Goal: Complete application form

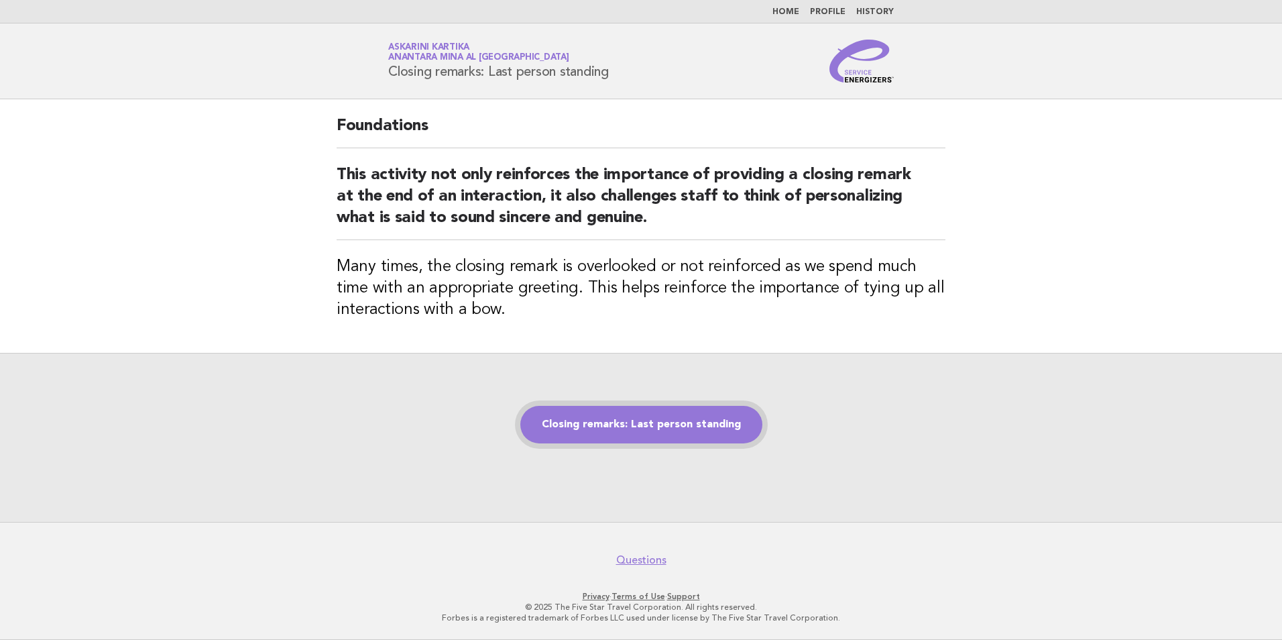
click at [653, 427] on link "Closing remarks: Last person standing" at bounding box center [641, 425] width 242 height 38
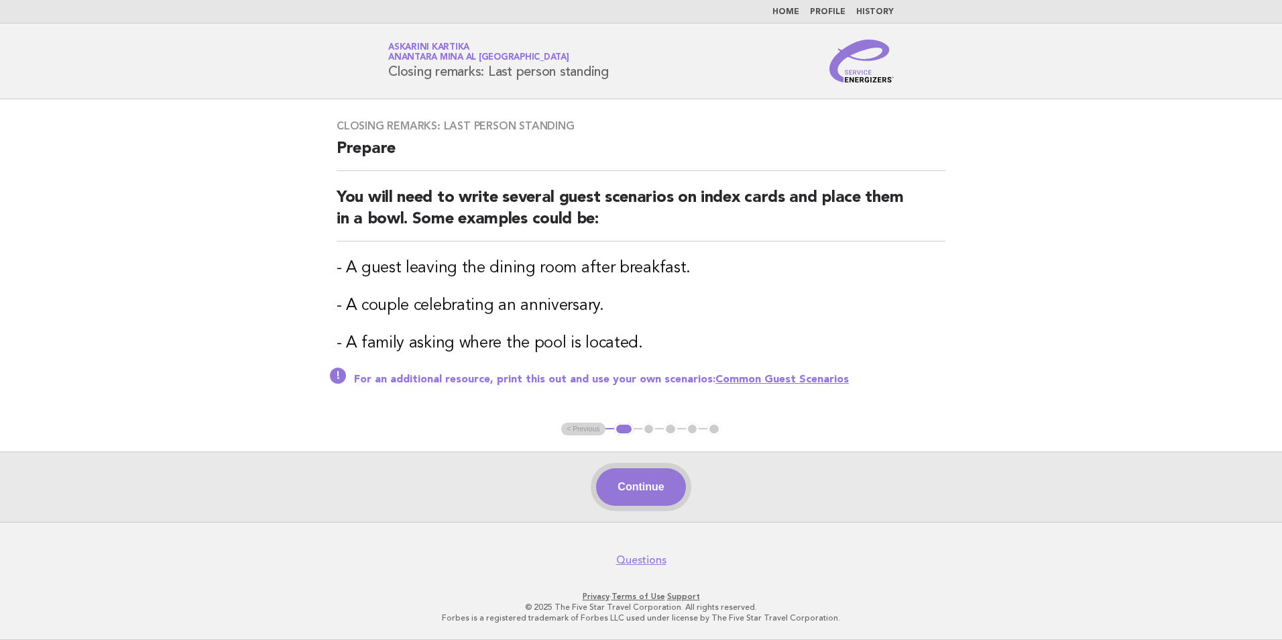
click at [640, 479] on button "Continue" at bounding box center [640, 487] width 89 height 38
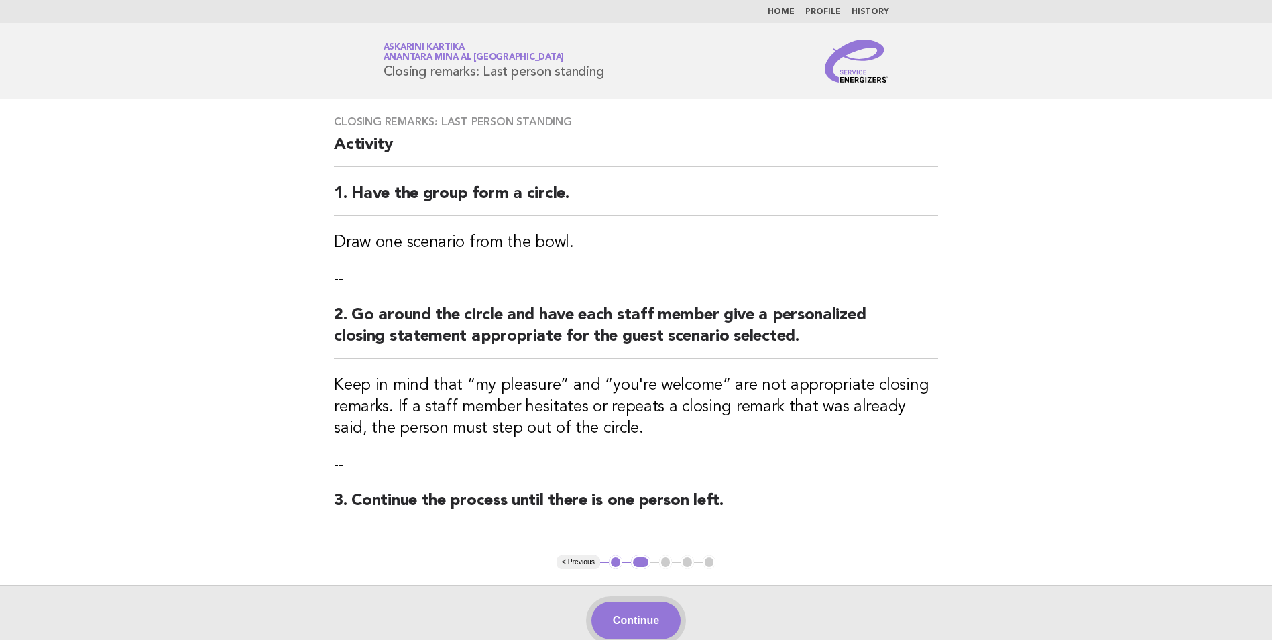
click at [630, 619] on button "Continue" at bounding box center [635, 620] width 89 height 38
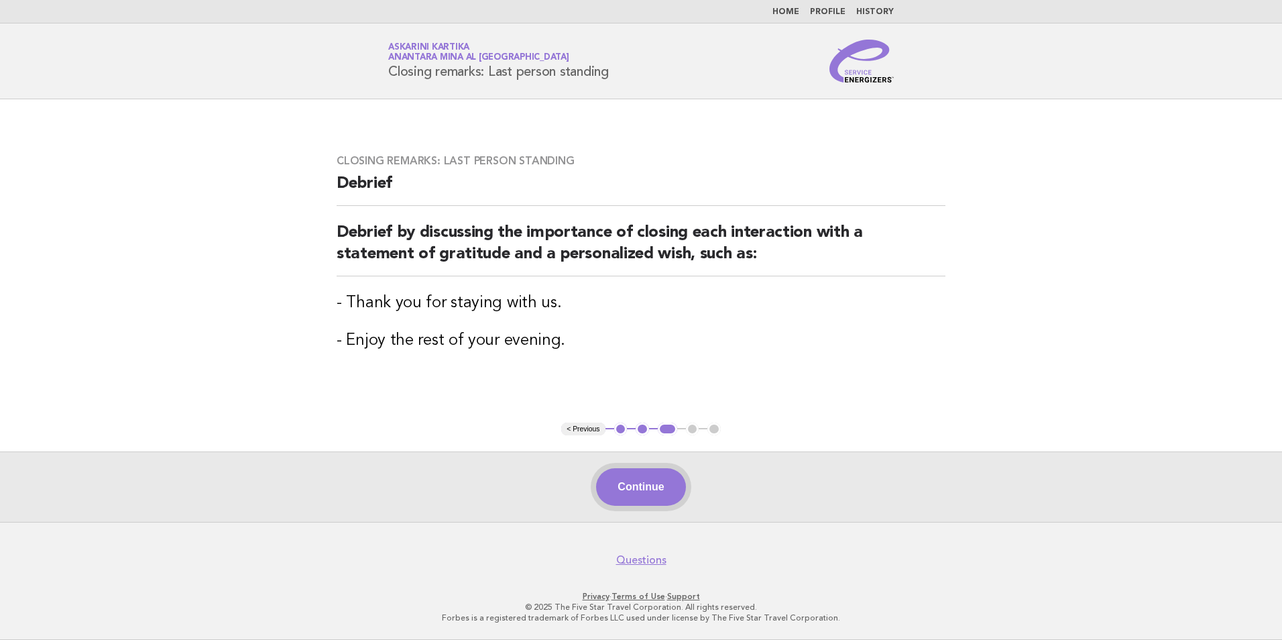
click at [636, 485] on button "Continue" at bounding box center [640, 487] width 89 height 38
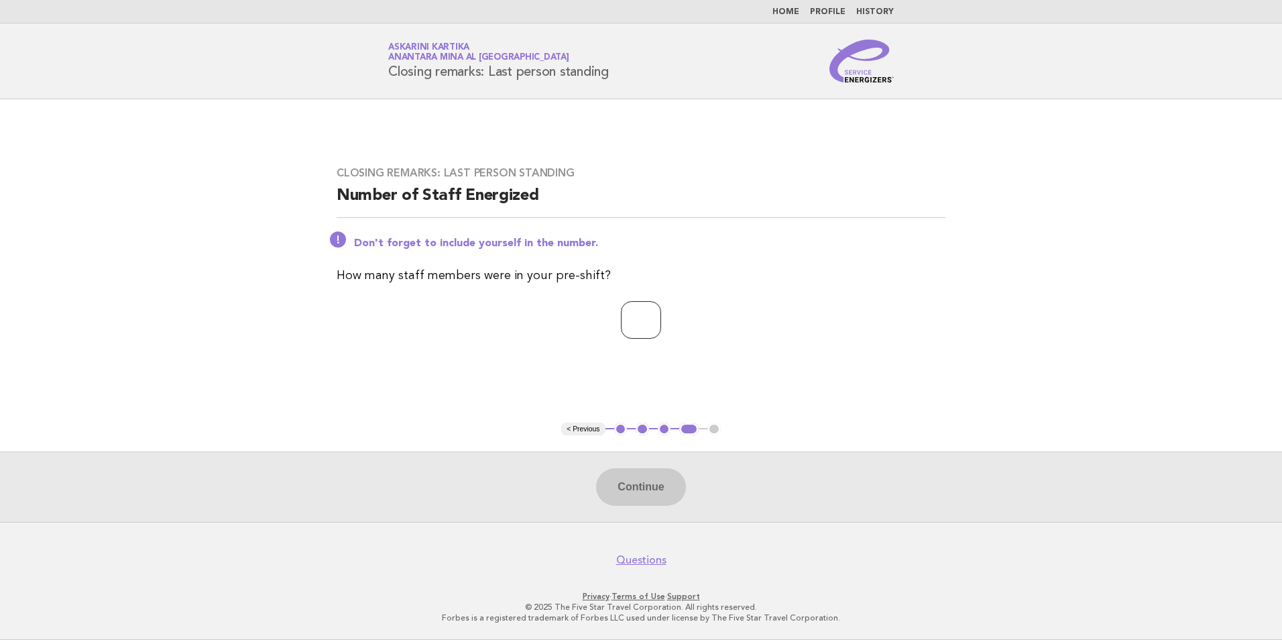
click at [661, 323] on input "*" at bounding box center [641, 320] width 40 height 38
type input "*"
click at [608, 474] on button "Continue" at bounding box center [640, 487] width 89 height 38
